Goal: Task Accomplishment & Management: Manage account settings

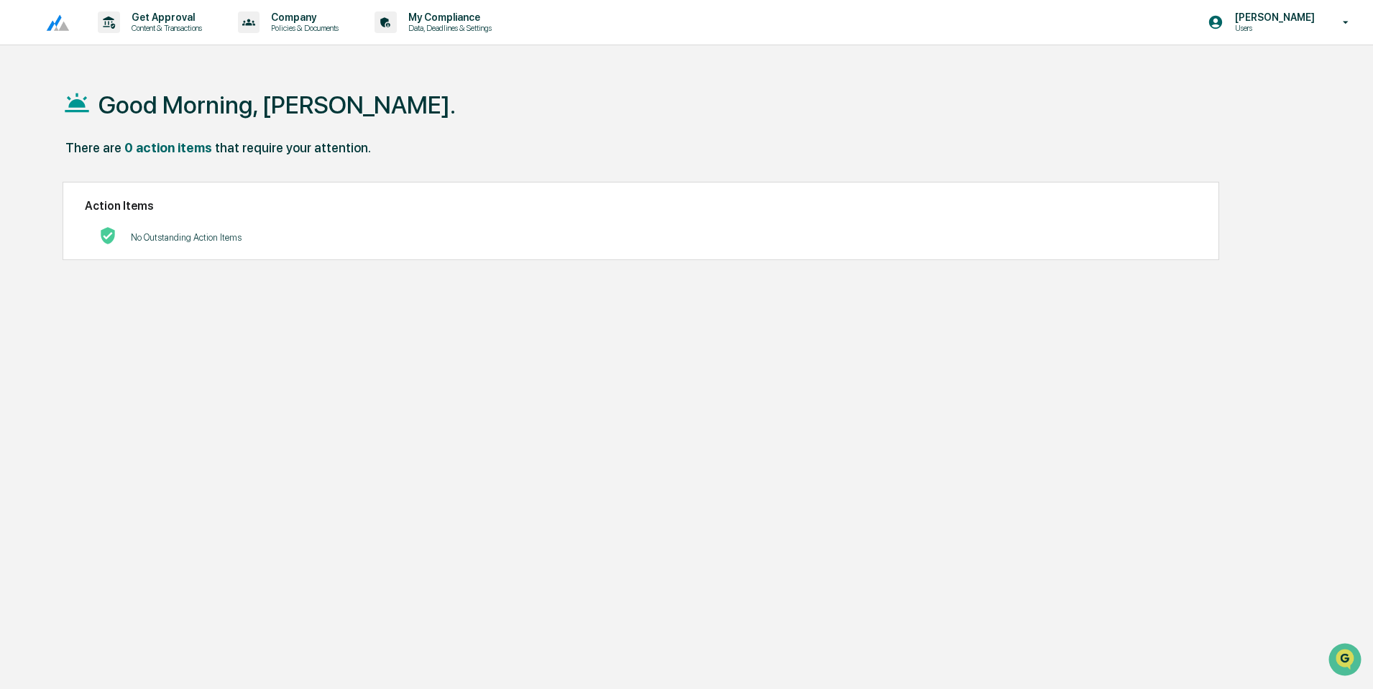
click at [1272, 17] on p "[PERSON_NAME]" at bounding box center [1272, 18] width 98 height 12
click at [1232, 73] on li "Switch to Admin view..." at bounding box center [1267, 73] width 201 height 27
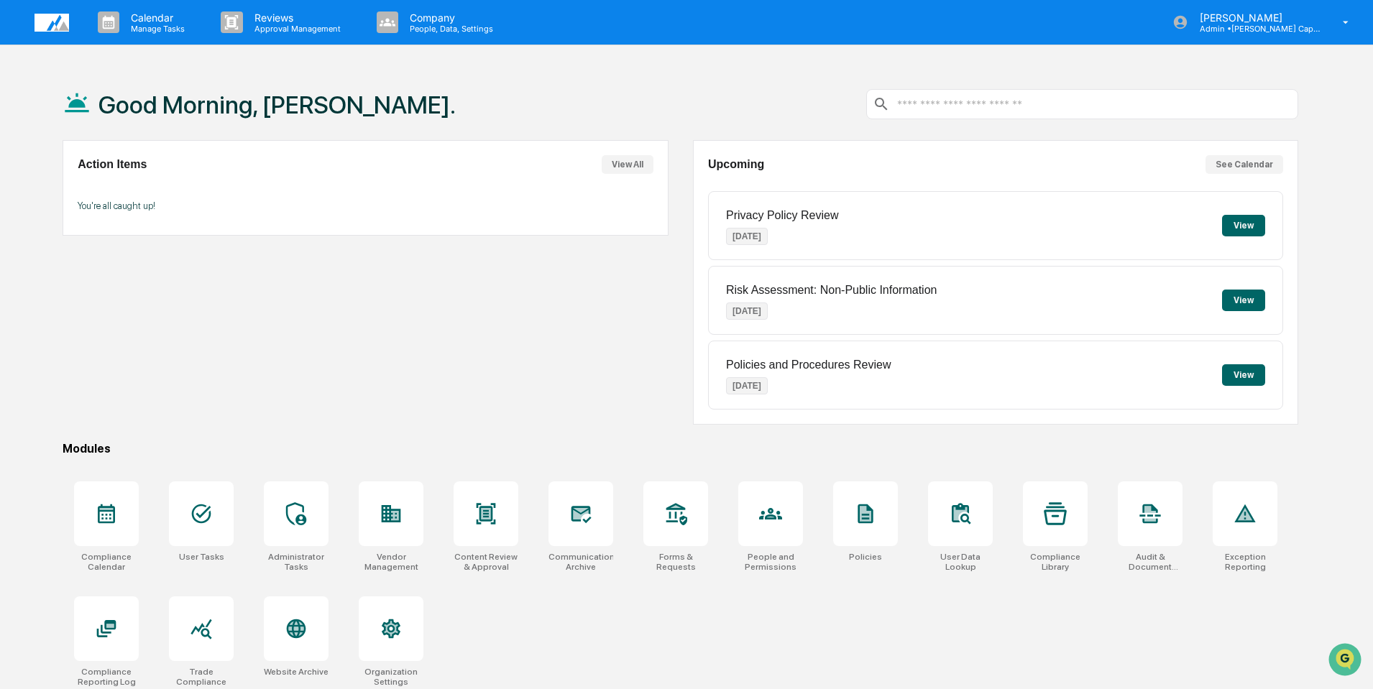
click at [920, 218] on div "Privacy Policy Review Aug 12, 2025 View" at bounding box center [995, 225] width 575 height 69
click at [1238, 225] on button "View" at bounding box center [1243, 226] width 43 height 22
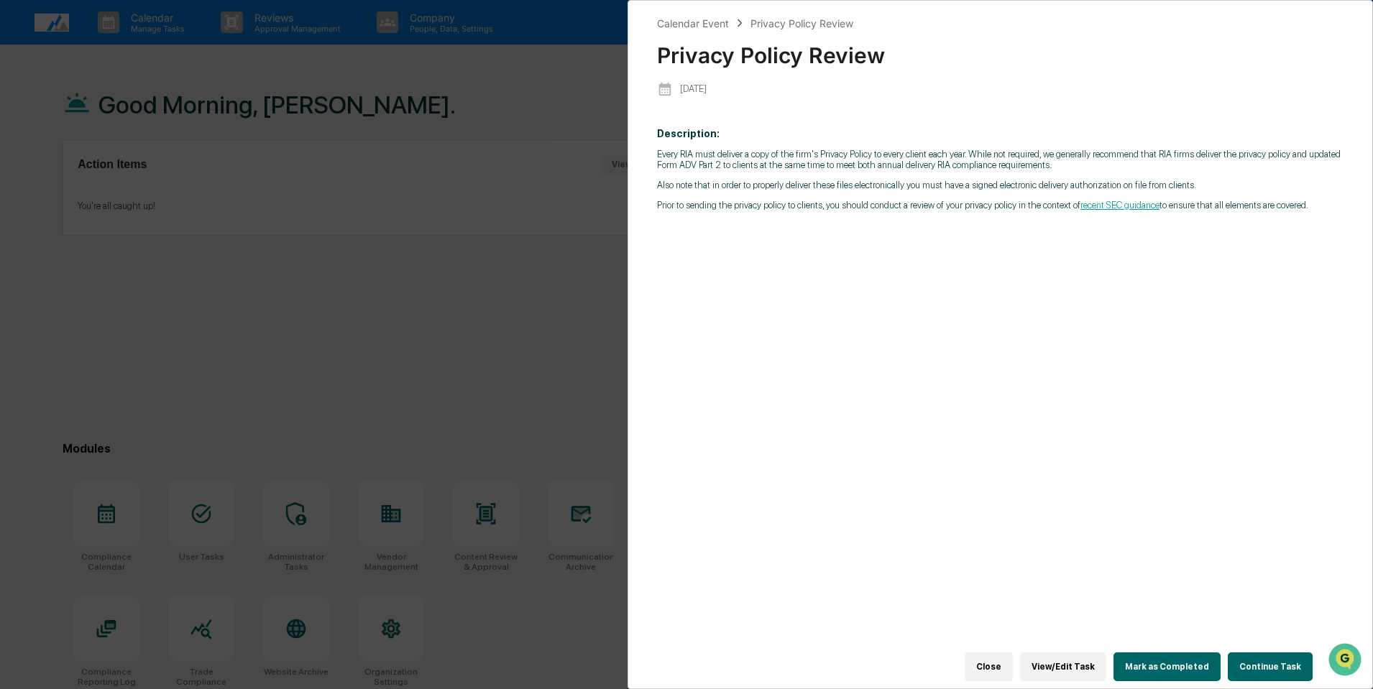
click at [1165, 662] on button "Mark as Completed" at bounding box center [1166, 667] width 107 height 29
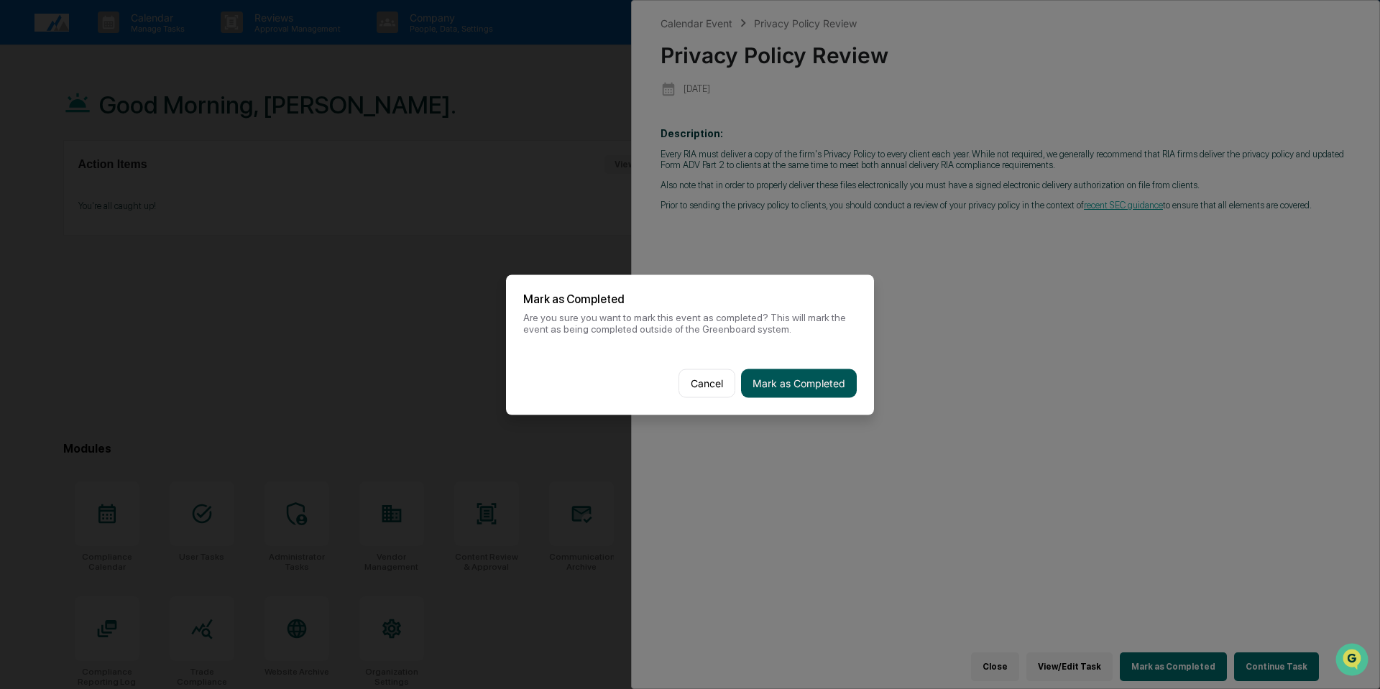
click at [801, 378] on button "Mark as Completed" at bounding box center [799, 383] width 116 height 29
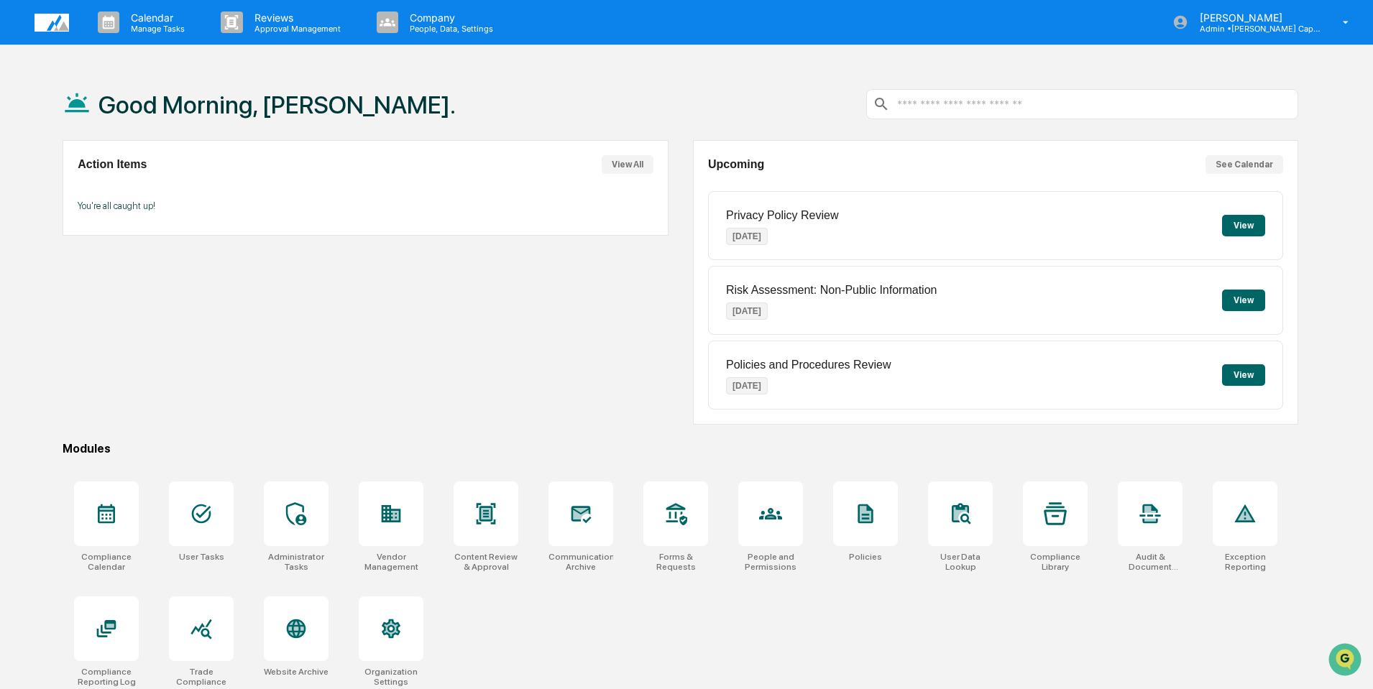
click at [1068, 297] on div "Risk Assessment: Non-Public Information Aug 12, 2025 View" at bounding box center [995, 300] width 575 height 69
click at [1241, 298] on button "View" at bounding box center [1243, 301] width 43 height 22
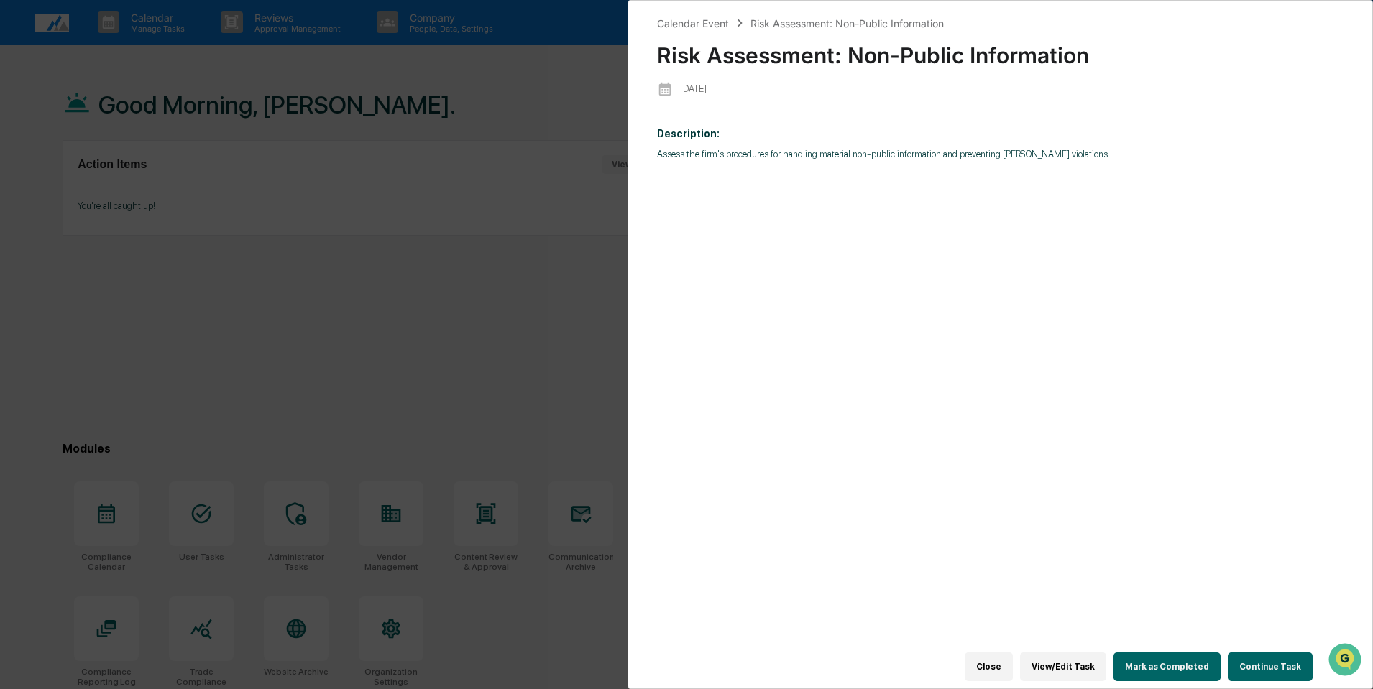
click at [998, 667] on button "Close" at bounding box center [989, 667] width 48 height 29
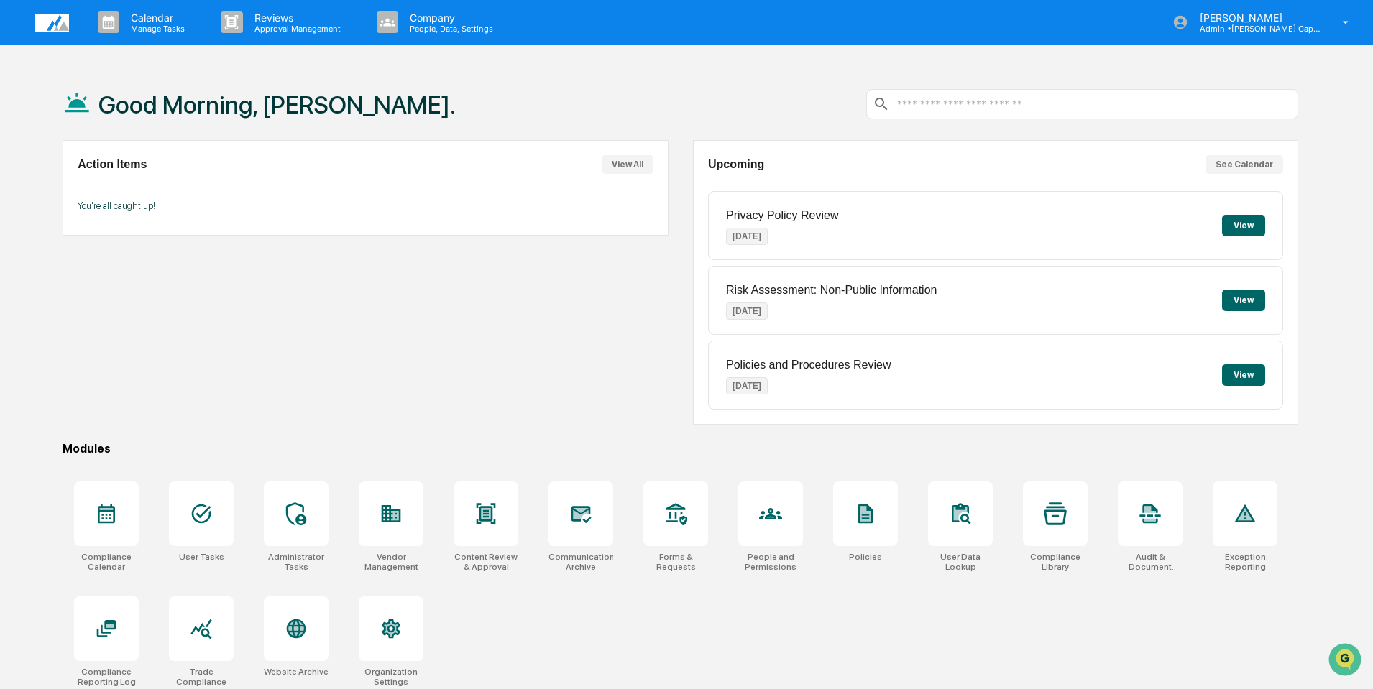
click at [1234, 372] on button "View" at bounding box center [1243, 375] width 43 height 22
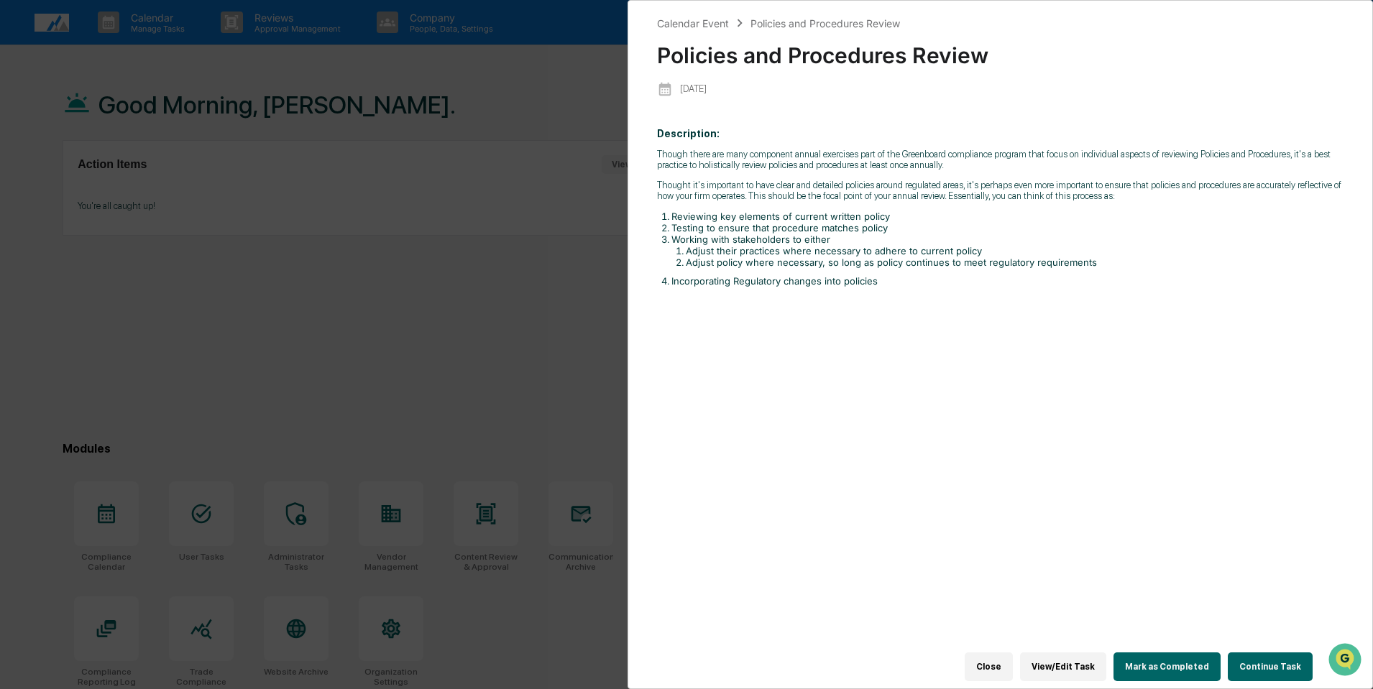
click at [1149, 656] on button "Mark as Completed" at bounding box center [1166, 667] width 107 height 29
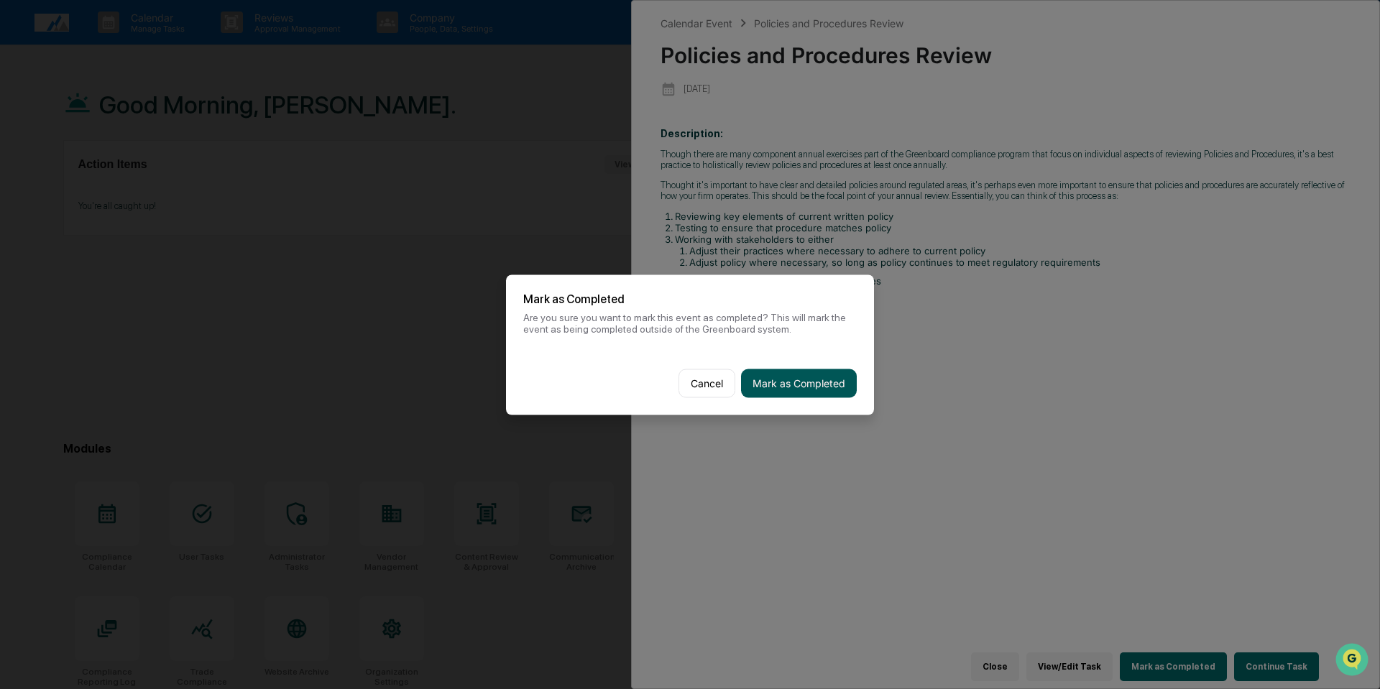
click at [788, 383] on button "Mark as Completed" at bounding box center [799, 383] width 116 height 29
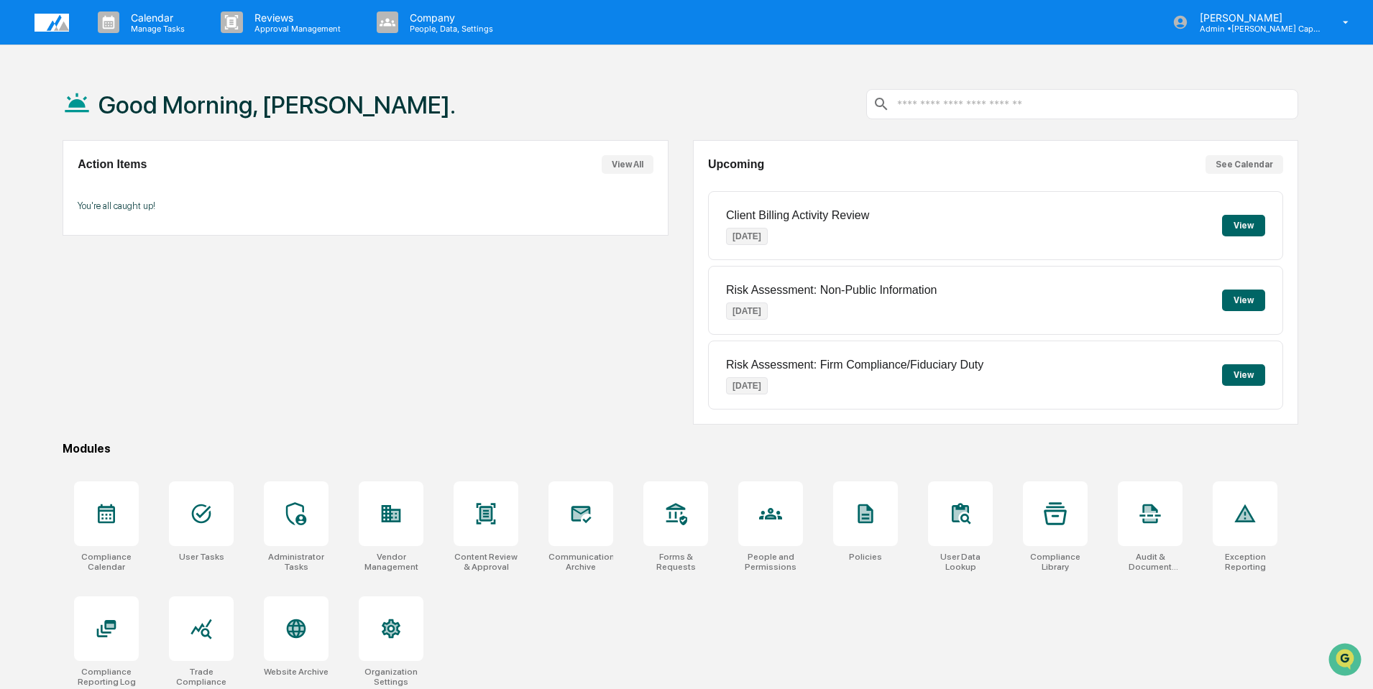
click at [1246, 303] on button "View" at bounding box center [1243, 301] width 43 height 22
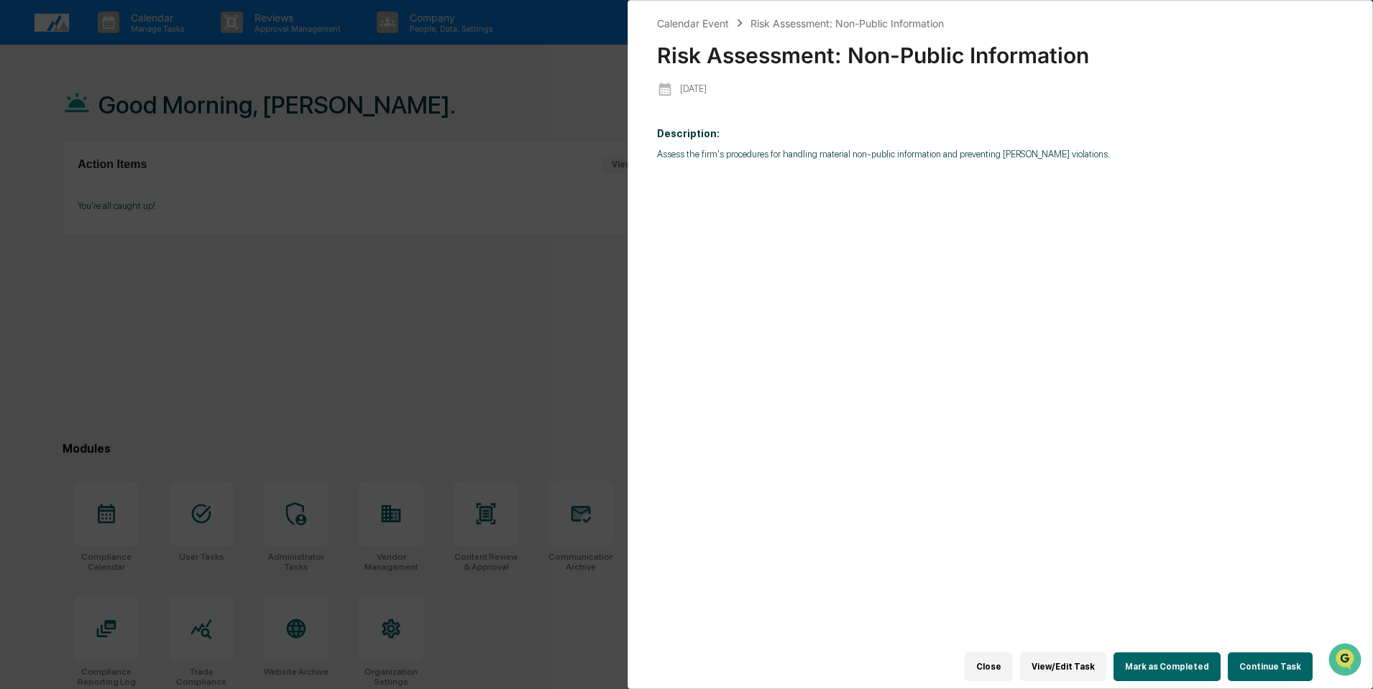
click at [1180, 659] on button "Mark as Completed" at bounding box center [1166, 667] width 107 height 29
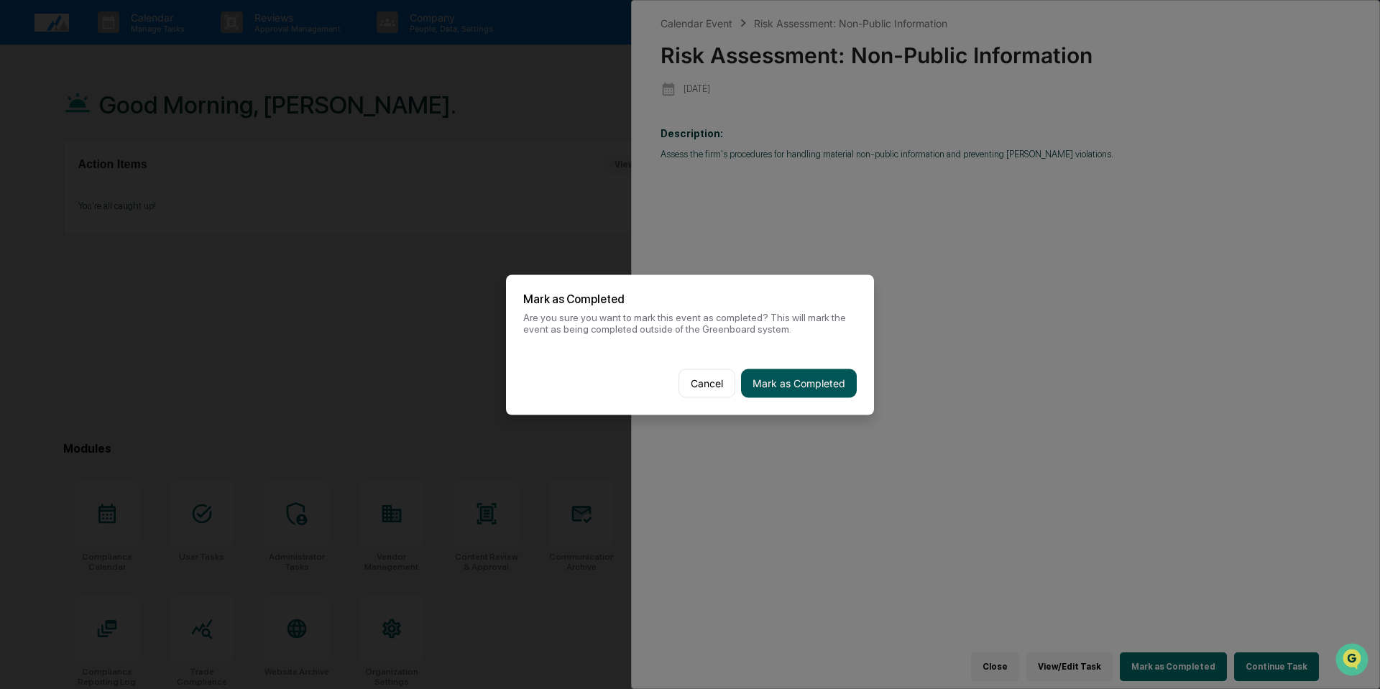
click at [794, 373] on button "Mark as Completed" at bounding box center [799, 383] width 116 height 29
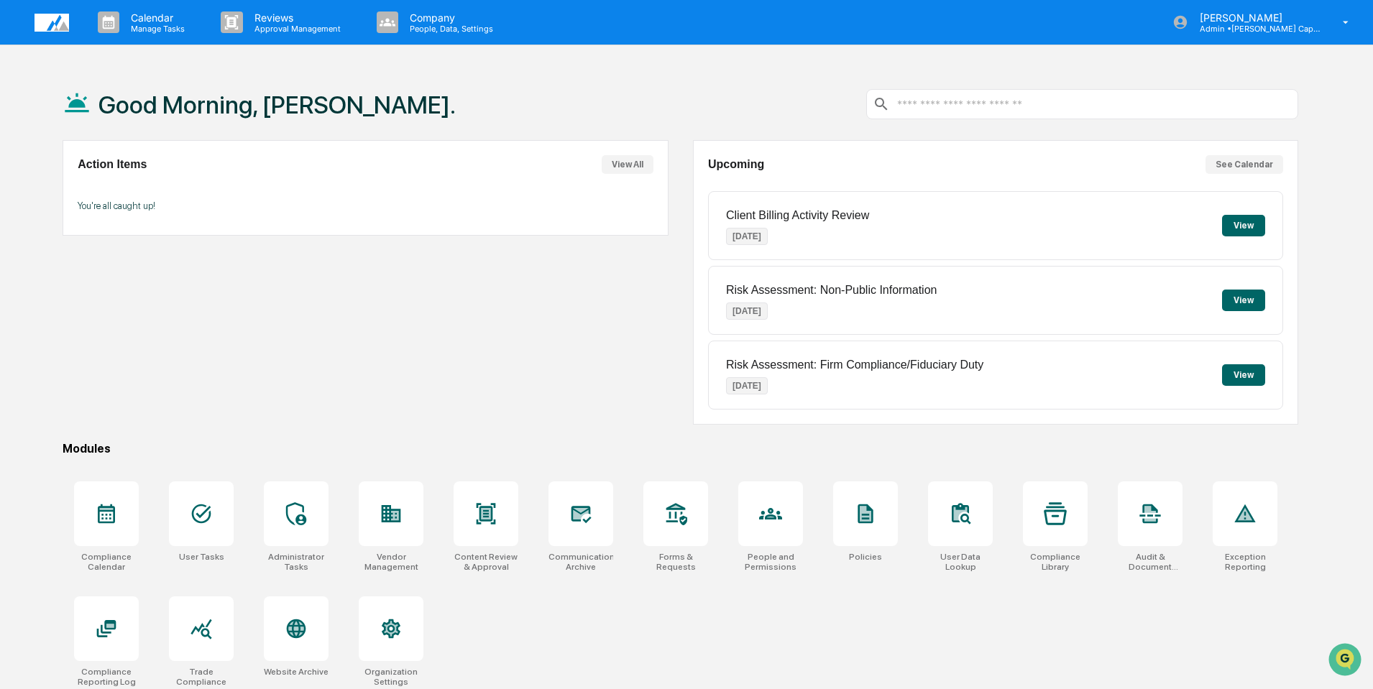
click at [528, 321] on div "Action Items View All You're all caught up!" at bounding box center [365, 282] width 605 height 285
